Goal: Task Accomplishment & Management: Use online tool/utility

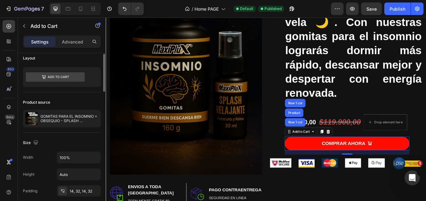
scroll to position [5, 0]
click at [336, 5] on button "button" at bounding box center [337, 9] width 13 height 13
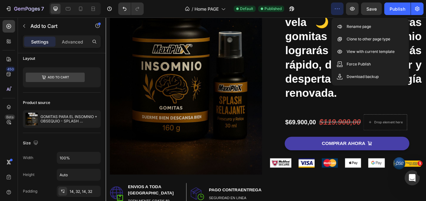
click at [425, 159] on button "COMPRAR AHORA" at bounding box center [389, 166] width 146 height 16
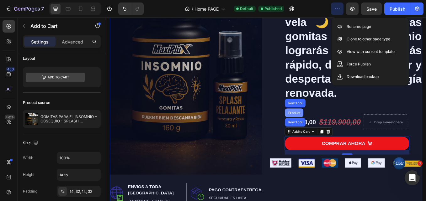
click at [327, 130] on div "Product" at bounding box center [326, 130] width 17 height 4
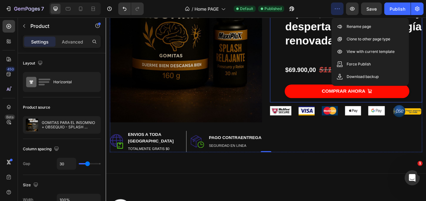
scroll to position [166, 0]
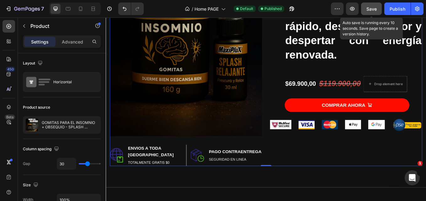
click at [372, 9] on span "Save" at bounding box center [371, 8] width 10 height 5
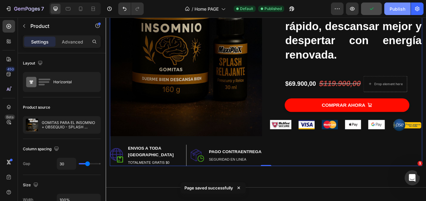
click at [394, 10] on div "Publish" at bounding box center [397, 9] width 16 height 7
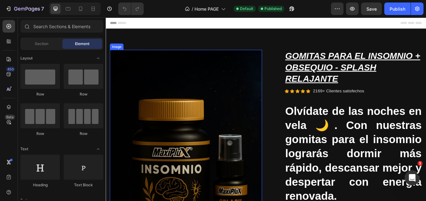
click at [234, 183] on img at bounding box center [199, 189] width 179 height 268
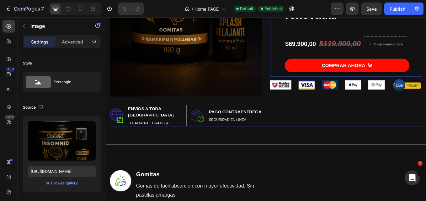
scroll to position [213, 0]
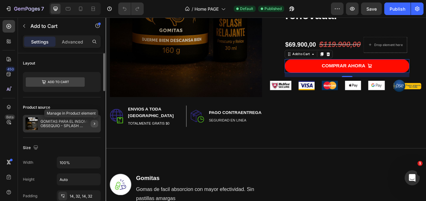
click at [95, 124] on icon "button" at bounding box center [94, 124] width 1 height 3
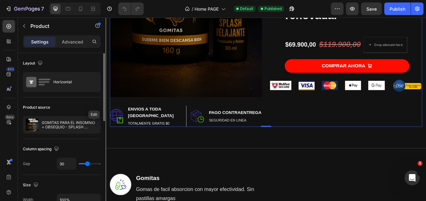
click at [0, 0] on icon "button" at bounding box center [0, 0] width 0 height 0
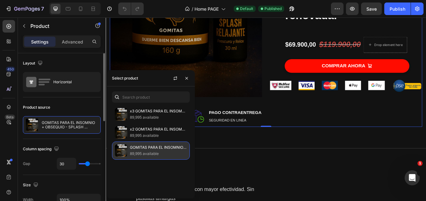
click at [152, 151] on p "89,995 available" at bounding box center [158, 154] width 57 height 6
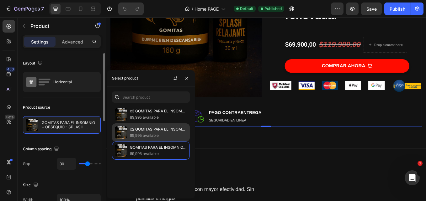
click at [153, 135] on p "89,995 available" at bounding box center [158, 136] width 57 height 6
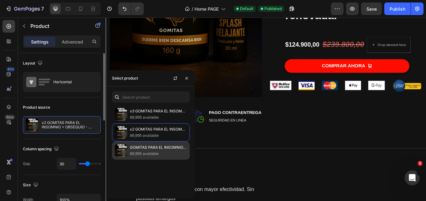
click at [156, 148] on p "GOMITAS PARA EL INSOMNIO + OBSEQUIO - SPLASH RELAJANTE" at bounding box center [158, 147] width 57 height 6
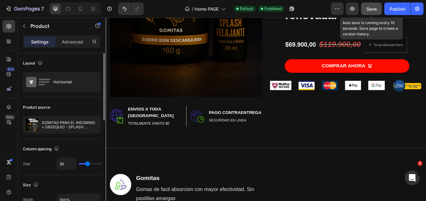
click at [372, 7] on span "Save" at bounding box center [371, 8] width 10 height 5
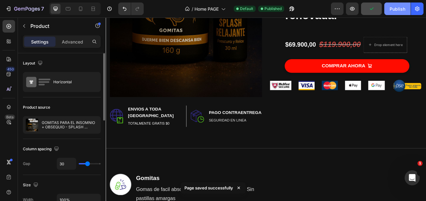
click at [391, 8] on div "Publish" at bounding box center [397, 9] width 16 height 7
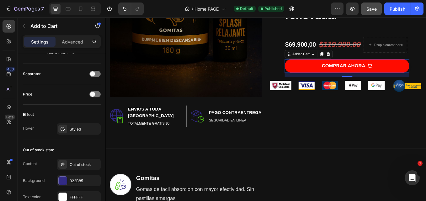
scroll to position [504, 0]
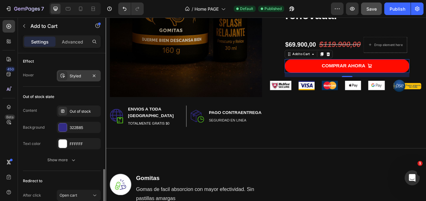
click at [71, 71] on div "Styled" at bounding box center [79, 75] width 44 height 11
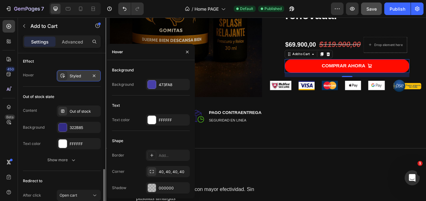
click at [71, 71] on div "Styled" at bounding box center [79, 75] width 44 height 11
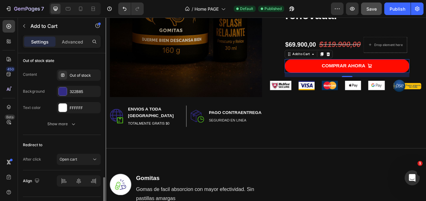
scroll to position [540, 0]
click at [74, 71] on div "Out of stock" at bounding box center [79, 74] width 44 height 11
click at [68, 124] on div "Show more" at bounding box center [61, 124] width 29 height 6
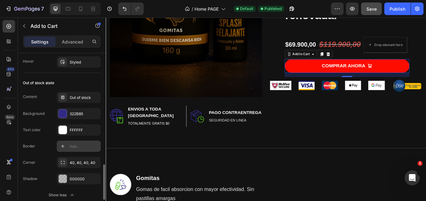
scroll to position [517, 0]
click at [78, 97] on div "Out of stock" at bounding box center [84, 98] width 29 height 6
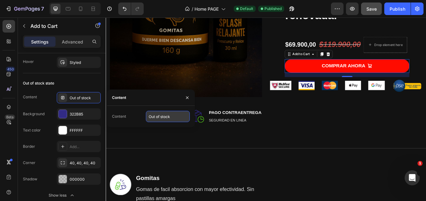
click at [163, 118] on input "Out of stock" at bounding box center [168, 116] width 44 height 11
type input "COMPRAR AHORA"
click at [79, 73] on div "Effect Hover Styled" at bounding box center [62, 55] width 78 height 35
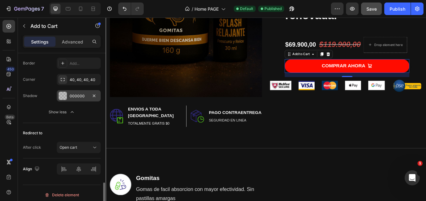
scroll to position [604, 0]
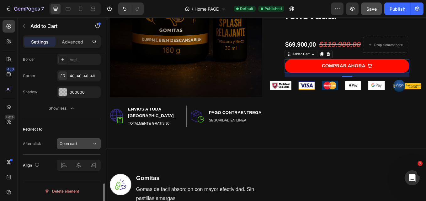
click at [89, 144] on div "Open cart" at bounding box center [76, 144] width 32 height 6
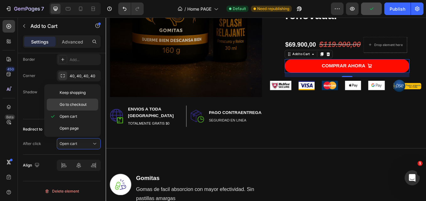
click at [90, 102] on p "Go to checkout" at bounding box center [78, 105] width 36 height 6
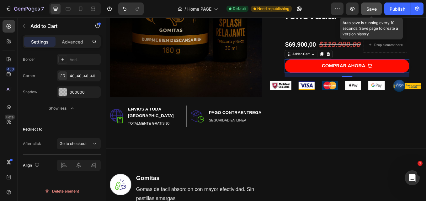
click at [374, 7] on span "Save" at bounding box center [371, 8] width 10 height 5
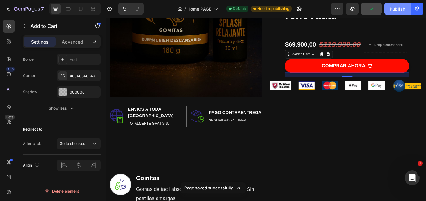
click at [395, 10] on div "Publish" at bounding box center [397, 9] width 16 height 7
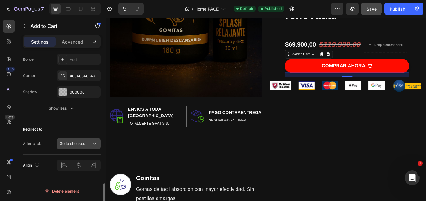
click at [90, 140] on button "Go to checkout" at bounding box center [79, 143] width 44 height 11
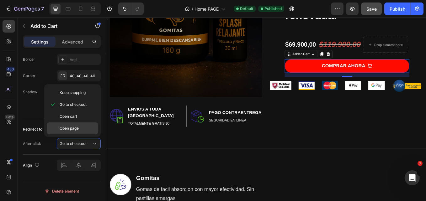
click at [87, 127] on p "Open page" at bounding box center [78, 129] width 36 height 6
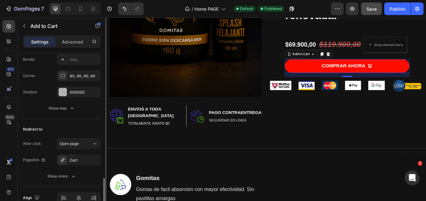
scroll to position [631, 0]
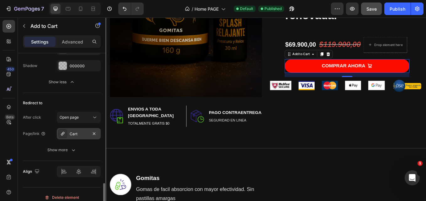
click at [84, 135] on div "Cart" at bounding box center [79, 134] width 18 height 6
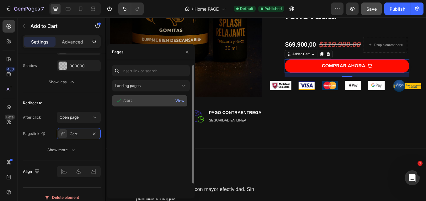
click at [128, 102] on div "/cart" at bounding box center [127, 101] width 8 height 6
click at [182, 99] on div "View" at bounding box center [179, 101] width 9 height 6
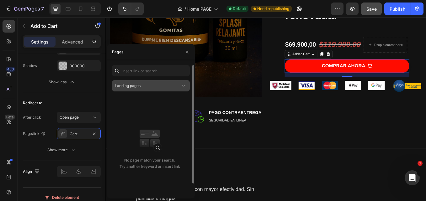
click at [162, 85] on div "Landing pages" at bounding box center [148, 86] width 66 height 6
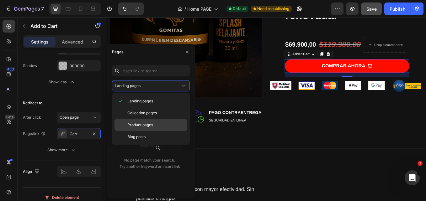
click at [155, 126] on p "Product pages" at bounding box center [155, 125] width 57 height 6
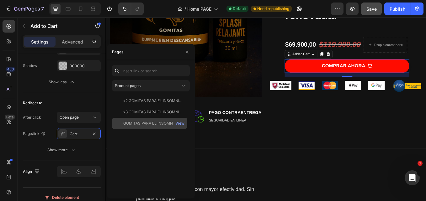
click at [147, 123] on div "GOMITAS PARA EL INSOMNIO + OBSEQUIO - SPLASH RELAJANTE" at bounding box center [153, 124] width 60 height 6
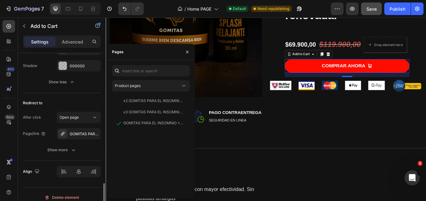
click at [24, 160] on div "Redirect to After click Open page Page/link GOMITAS PARA EL INSOMNIO + OBSEQUIO…" at bounding box center [62, 127] width 78 height 68
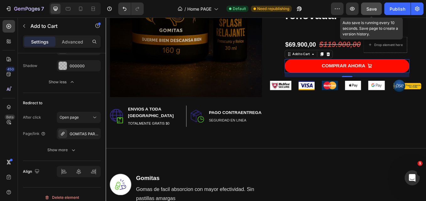
click at [381, 9] on button "Save" at bounding box center [371, 9] width 21 height 13
click at [381, 9] on button "button" at bounding box center [371, 9] width 21 height 13
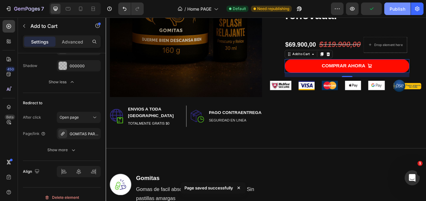
click at [388, 9] on button "Publish" at bounding box center [397, 9] width 26 height 13
click at [399, 13] on button "Publish" at bounding box center [397, 9] width 26 height 13
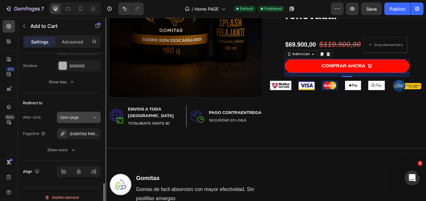
click at [93, 119] on icon at bounding box center [95, 117] width 6 height 6
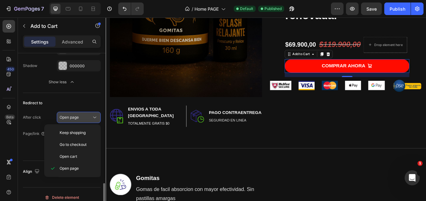
click at [93, 119] on icon at bounding box center [95, 117] width 6 height 6
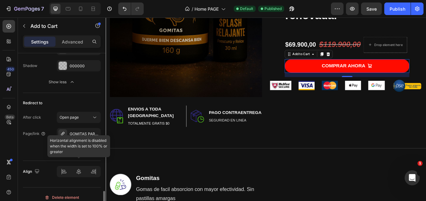
scroll to position [637, 0]
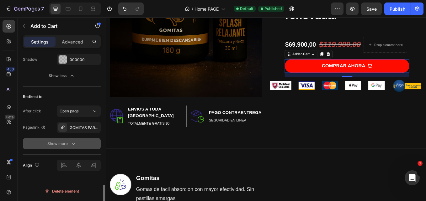
click at [71, 144] on icon "button" at bounding box center [73, 144] width 6 height 6
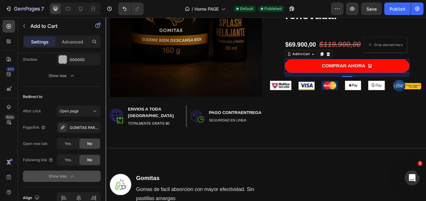
scroll to position [664, 0]
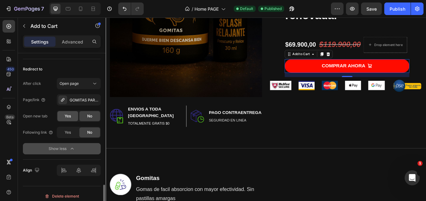
click at [64, 113] on div "Yes" at bounding box center [67, 116] width 21 height 10
click at [70, 130] on span "Yes" at bounding box center [68, 133] width 6 height 6
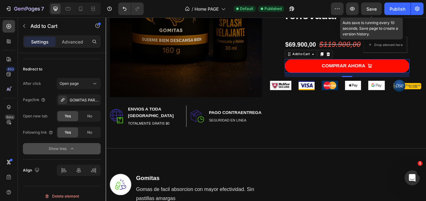
click at [372, 8] on span "Save" at bounding box center [371, 8] width 10 height 5
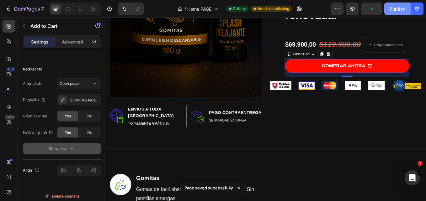
click at [393, 9] on div "Publish" at bounding box center [397, 9] width 16 height 7
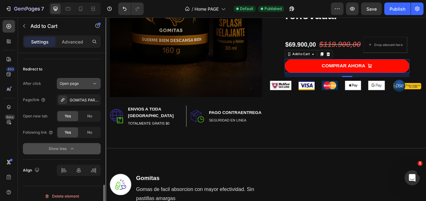
click at [85, 86] on div "Open page" at bounding box center [76, 84] width 32 height 6
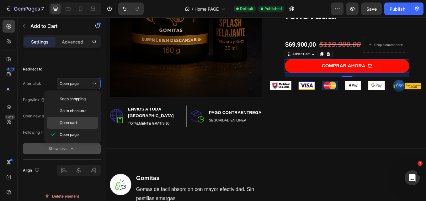
click at [89, 125] on p "Open cart" at bounding box center [78, 123] width 36 height 6
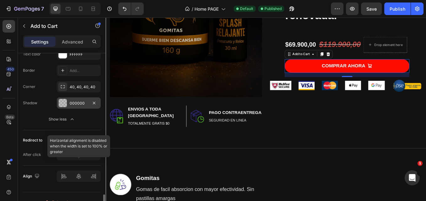
scroll to position [604, 0]
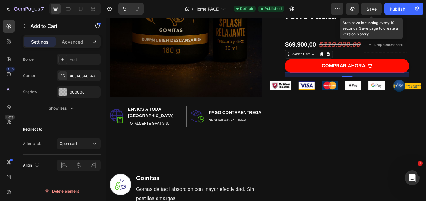
click at [371, 10] on span "Save" at bounding box center [371, 8] width 10 height 5
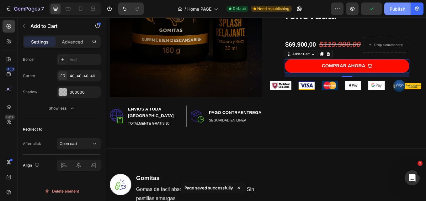
click at [392, 7] on div "Publish" at bounding box center [397, 9] width 16 height 7
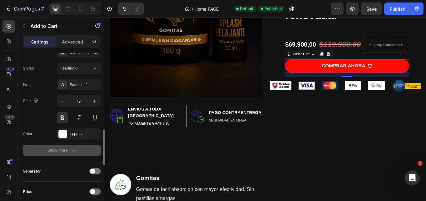
scroll to position [353, 0]
click at [69, 148] on div "Show more" at bounding box center [61, 150] width 29 height 6
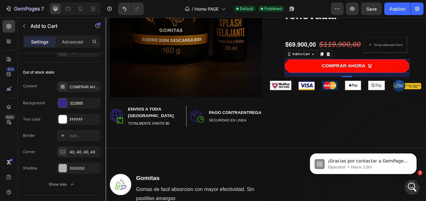
scroll to position [0, 0]
